Goal: Check status: Check status

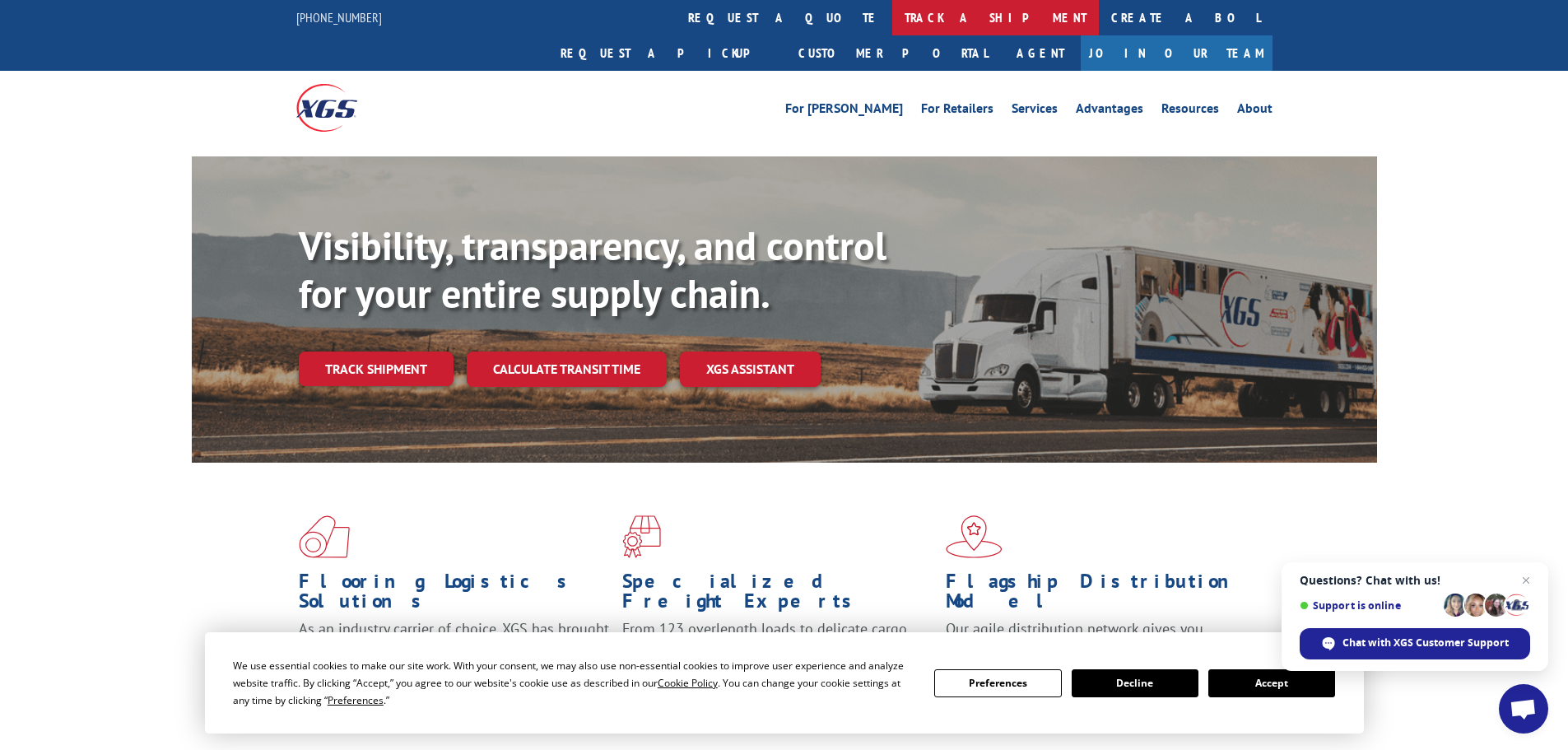
click at [892, 22] on link "track a shipment" at bounding box center [995, 18] width 206 height 36
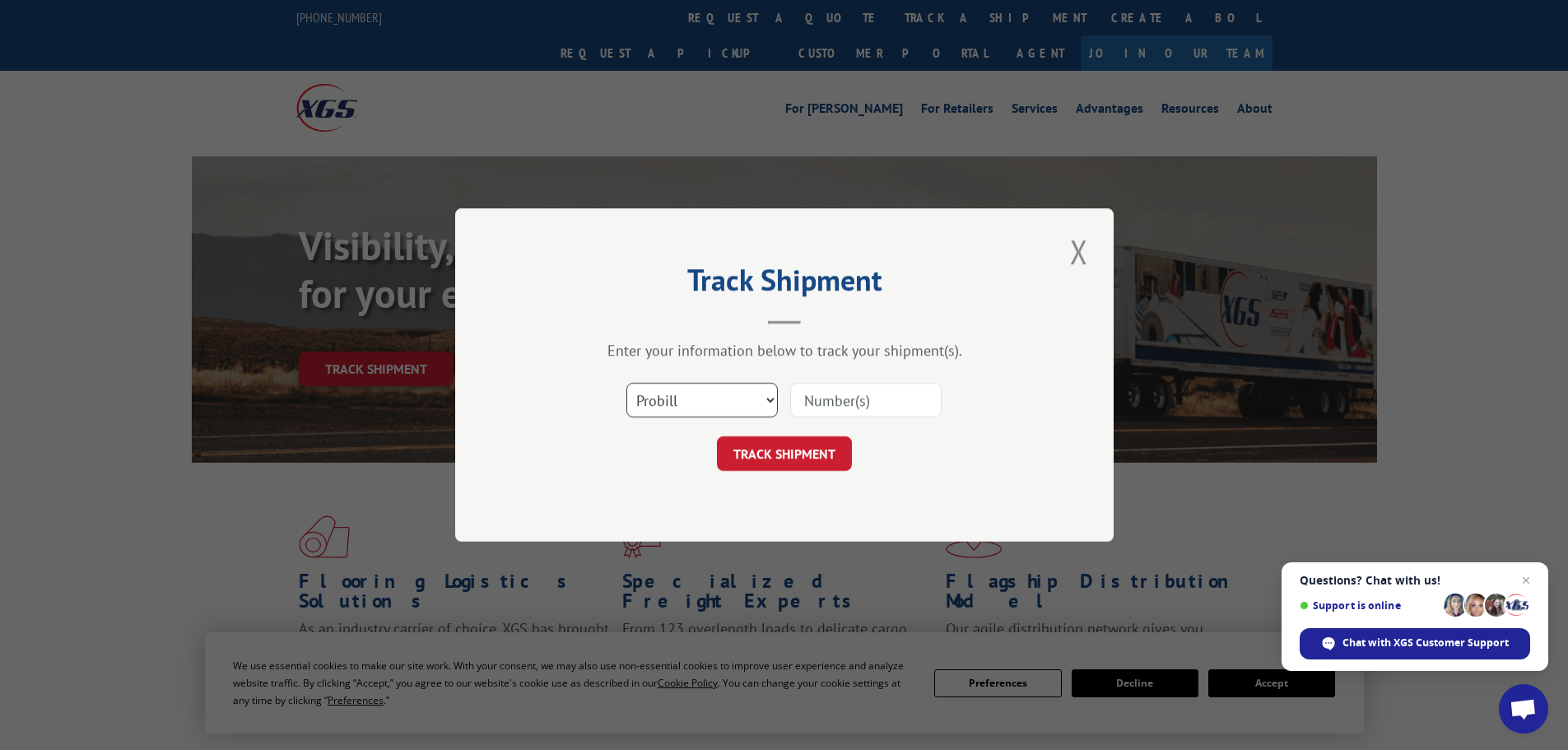
click at [684, 396] on select "Select category... Probill BOL PO" at bounding box center [702, 400] width 152 height 35
select select "po"
click at [626, 383] on select "Select category... Probill BOL PO" at bounding box center [702, 400] width 152 height 35
click at [826, 391] on input at bounding box center [866, 400] width 152 height 35
paste input "51536202"
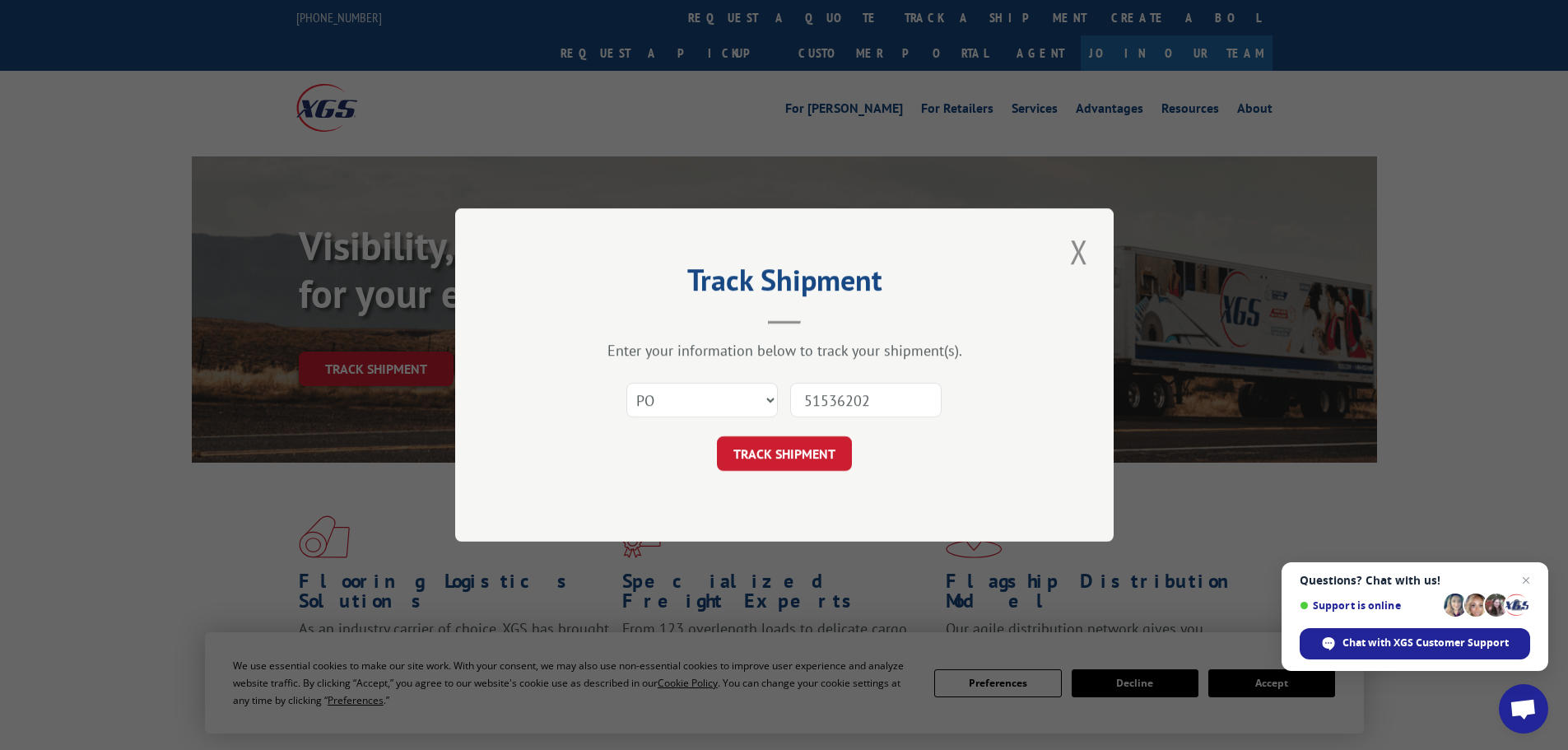
type input "51536202"
click at [802, 462] on button "TRACK SHIPMENT" at bounding box center [784, 454] width 135 height 35
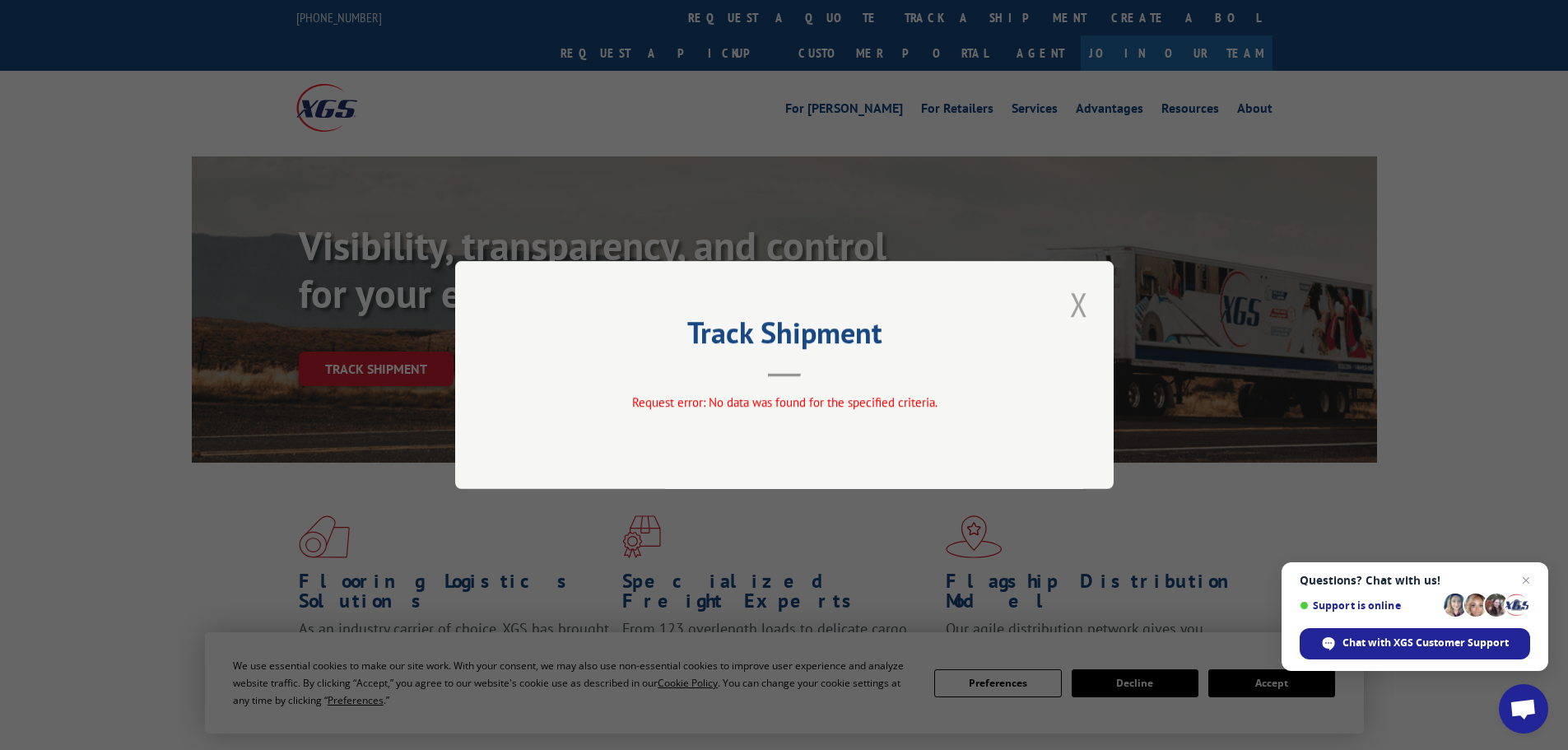
click at [1076, 314] on button "Close modal" at bounding box center [1078, 304] width 28 height 46
